Goal: Information Seeking & Learning: Learn about a topic

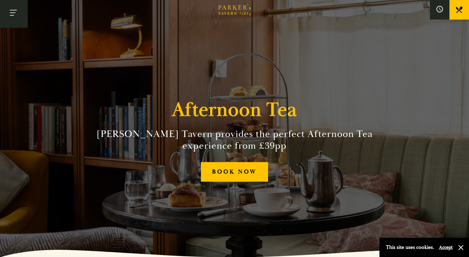
click at [7, 11] on button "Toggle navigation" at bounding box center [14, 14] width 28 height 28
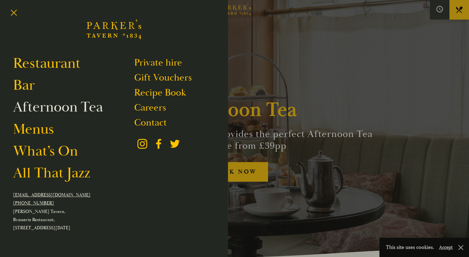
click at [56, 111] on link "Afternoon Tea" at bounding box center [58, 107] width 90 height 18
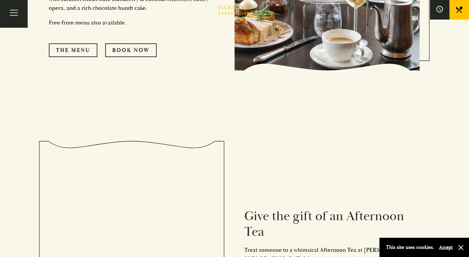
scroll to position [463, 0]
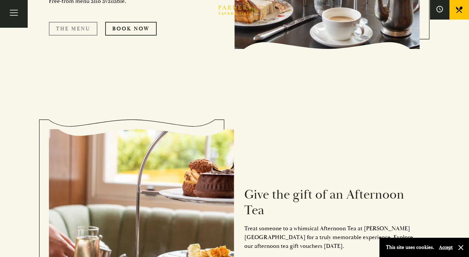
click at [67, 30] on link "The Menu" at bounding box center [73, 29] width 49 height 14
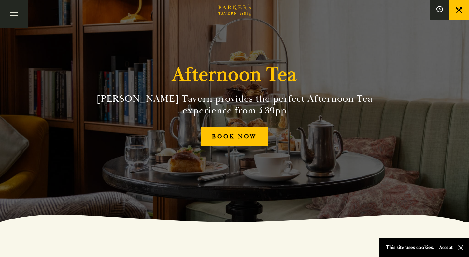
scroll to position [0, 0]
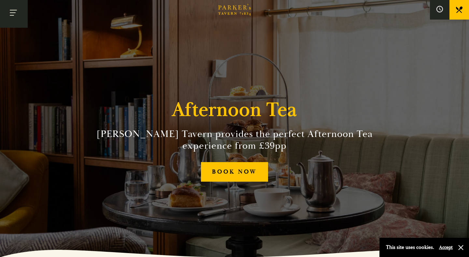
click at [12, 16] on button "Toggle navigation" at bounding box center [14, 14] width 28 height 28
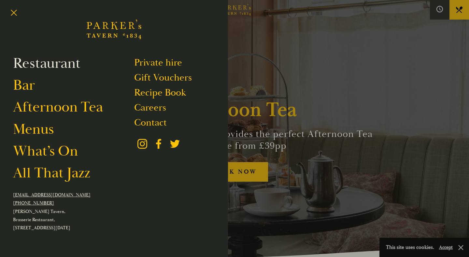
click at [58, 61] on link "Restaurant" at bounding box center [46, 63] width 67 height 18
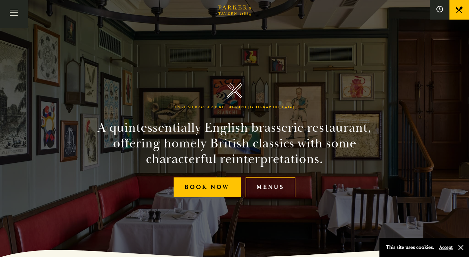
scroll to position [3, 0]
